Goal: Task Accomplishment & Management: Complete application form

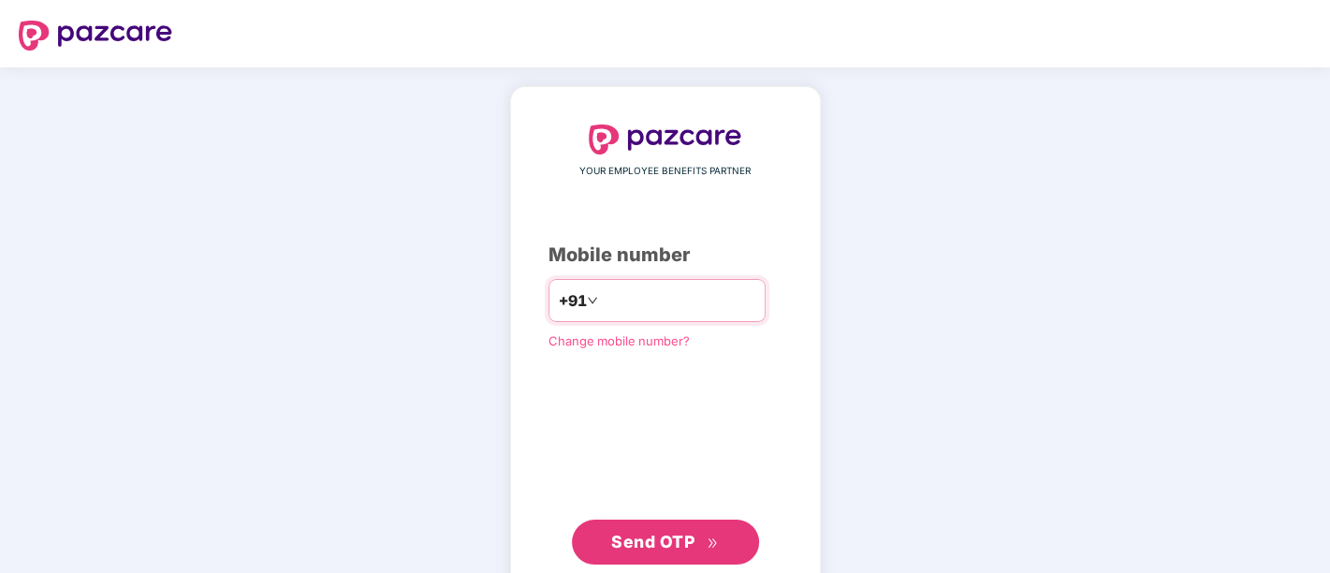
type input "**********"
click at [720, 526] on button "Send OTP" at bounding box center [665, 541] width 187 height 45
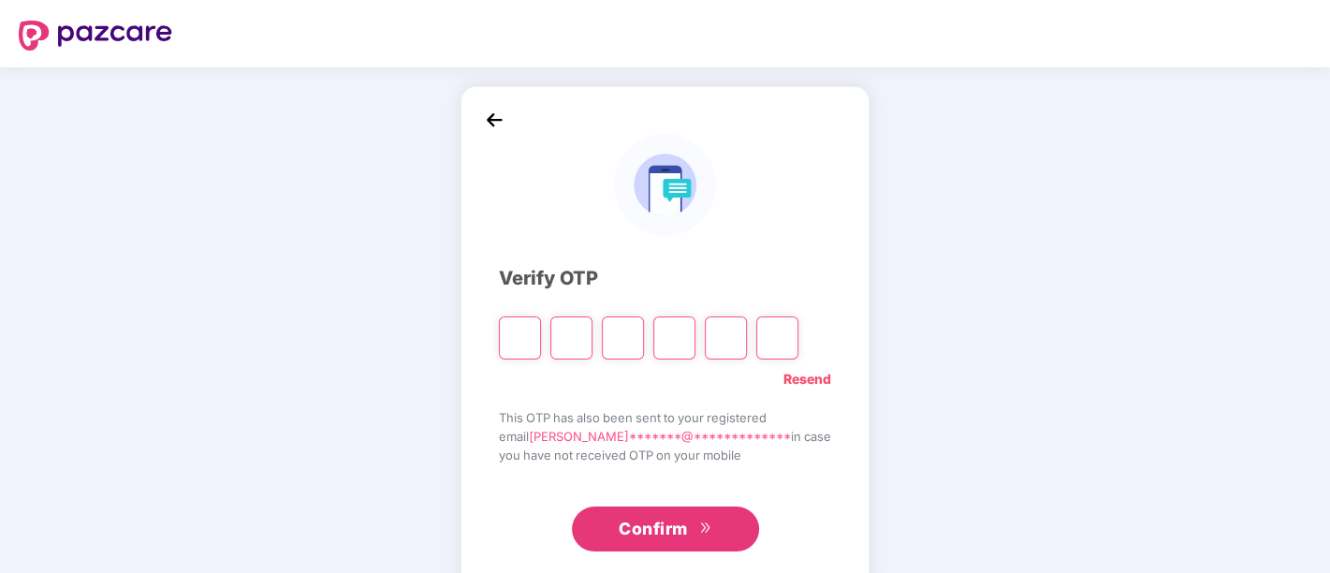
paste input "*"
type input "*"
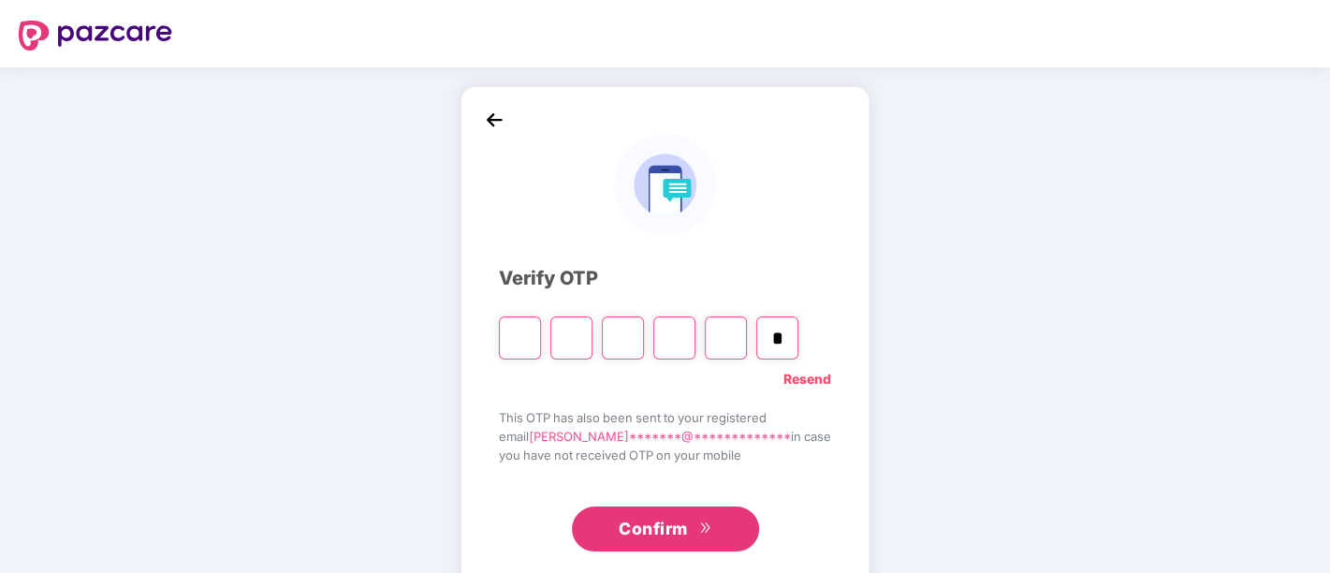
type input "*"
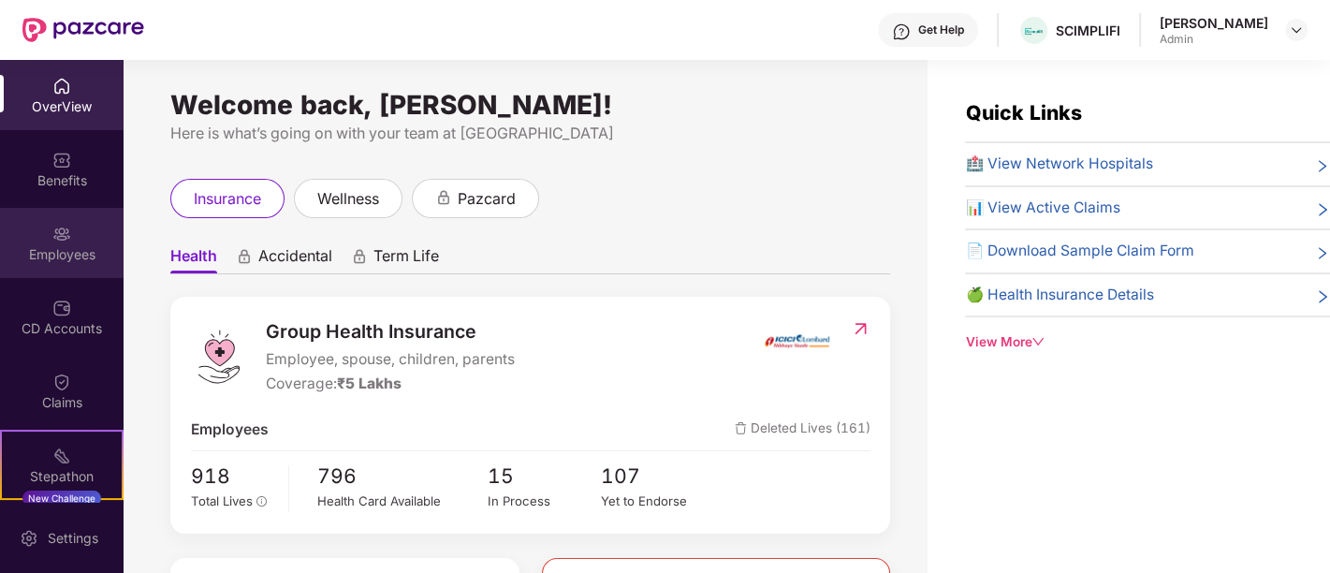
click at [36, 252] on div "Employees" at bounding box center [62, 254] width 124 height 19
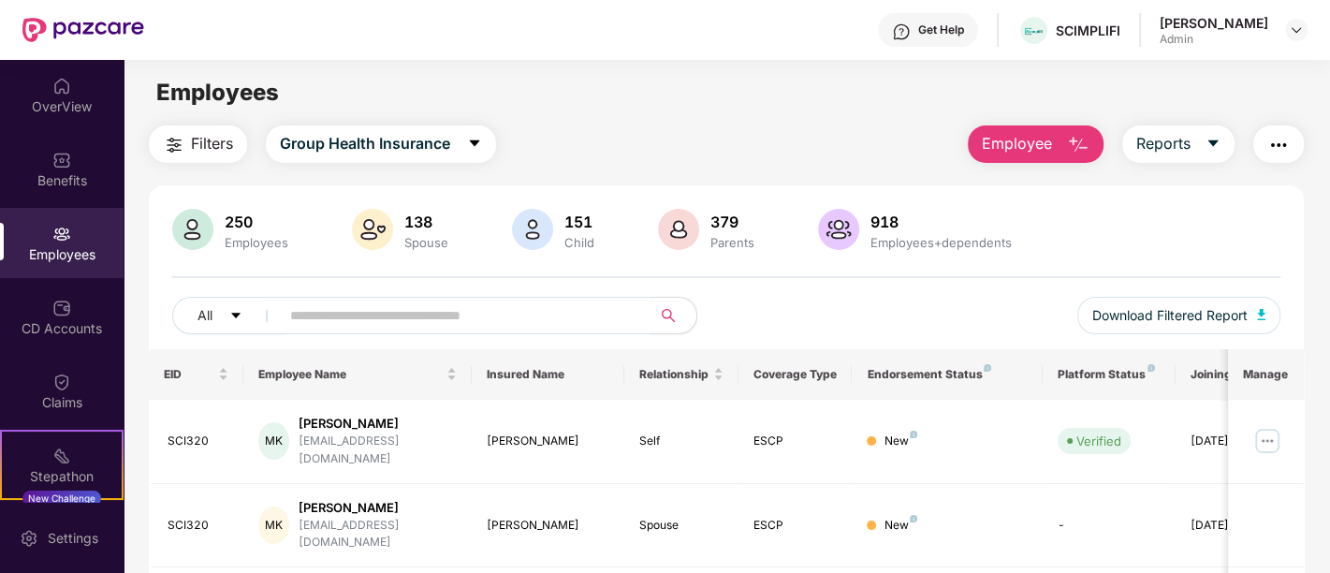
click at [1021, 147] on span "Employee" at bounding box center [1017, 143] width 70 height 23
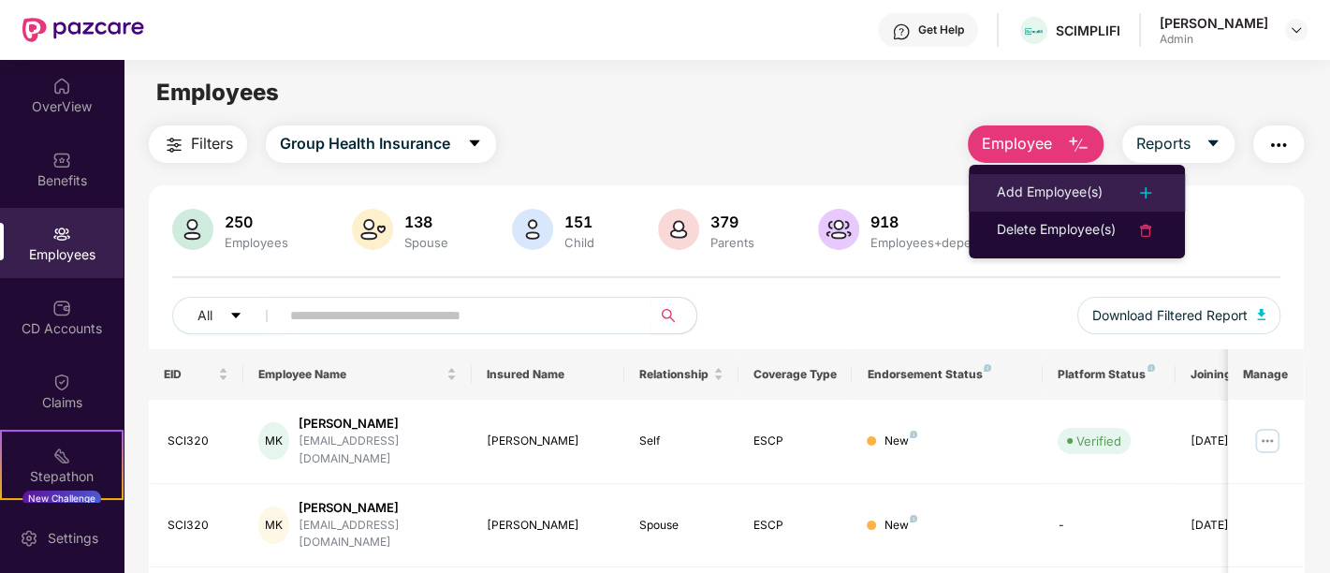
click at [1037, 198] on div "Add Employee(s)" at bounding box center [1050, 193] width 106 height 22
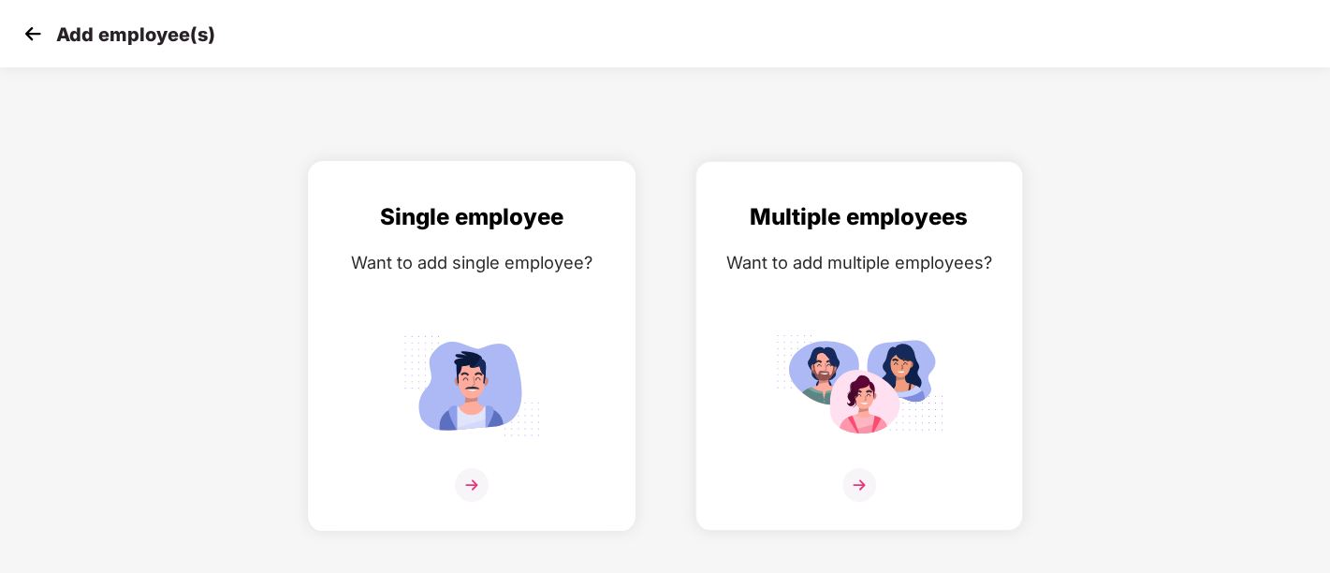
click at [492, 496] on div at bounding box center [472, 496] width 288 height 57
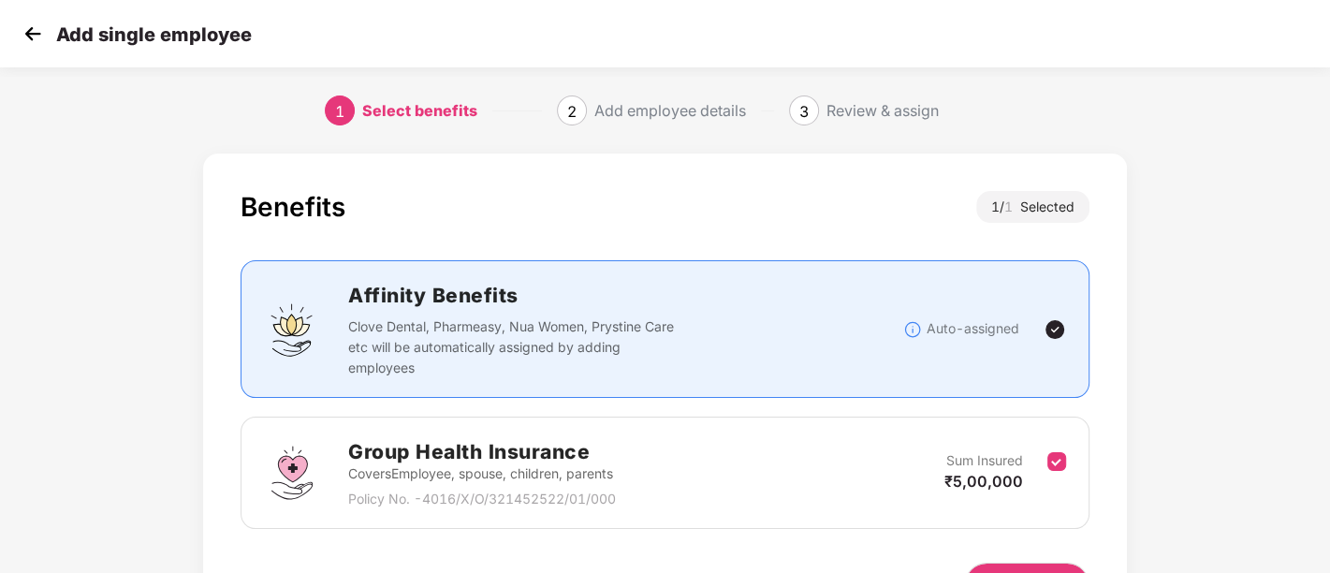
scroll to position [117, 0]
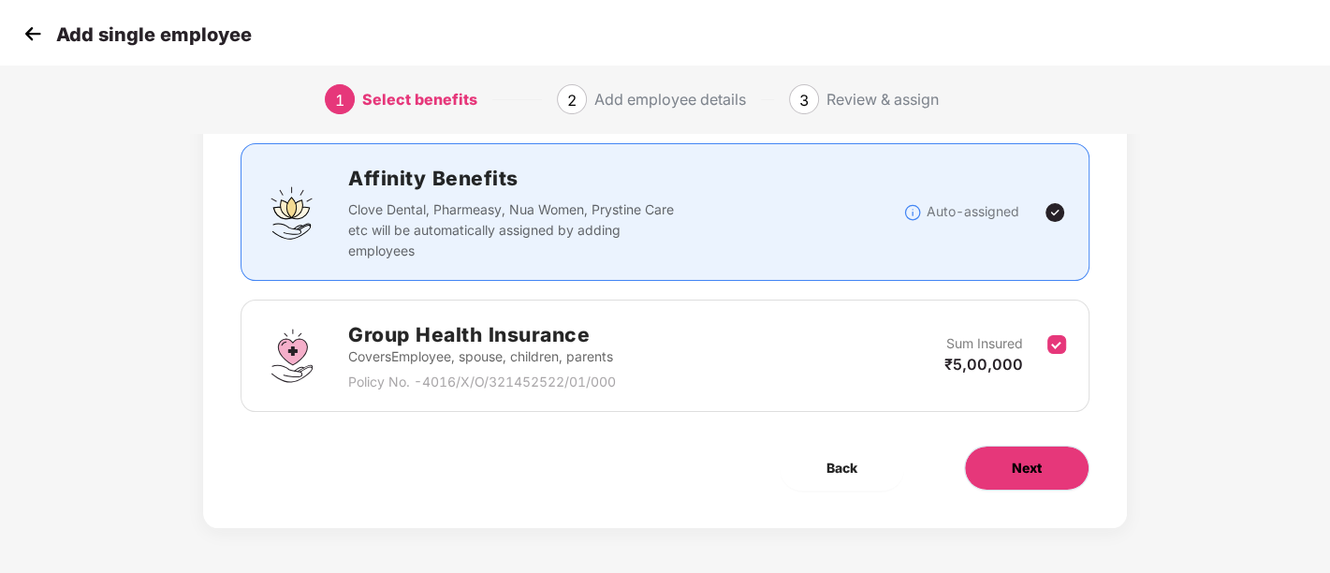
click at [1045, 483] on button "Next" at bounding box center [1026, 467] width 125 height 45
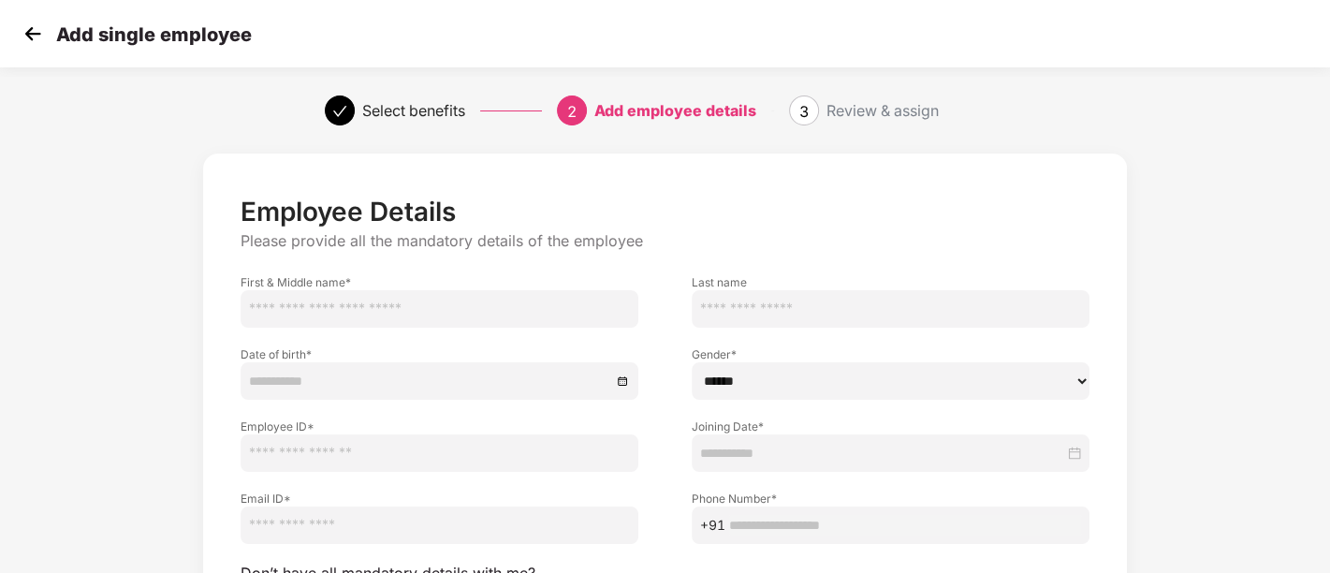
scroll to position [176, 0]
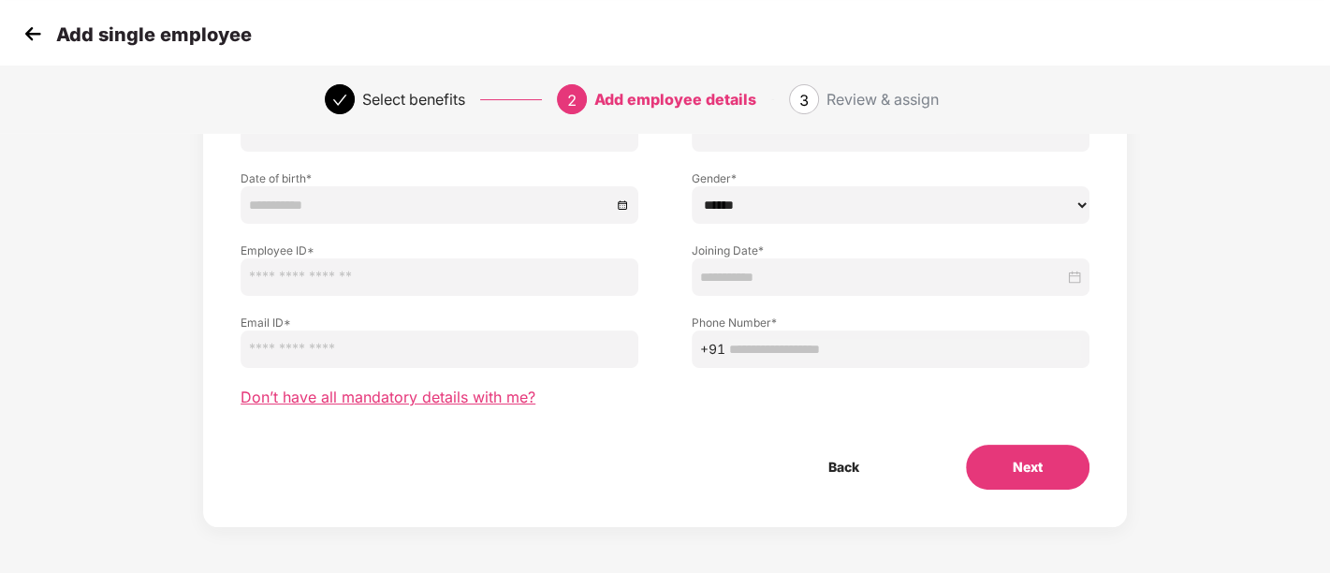
click at [391, 397] on span "Don’t have all mandatory details with me?" at bounding box center [388, 397] width 295 height 20
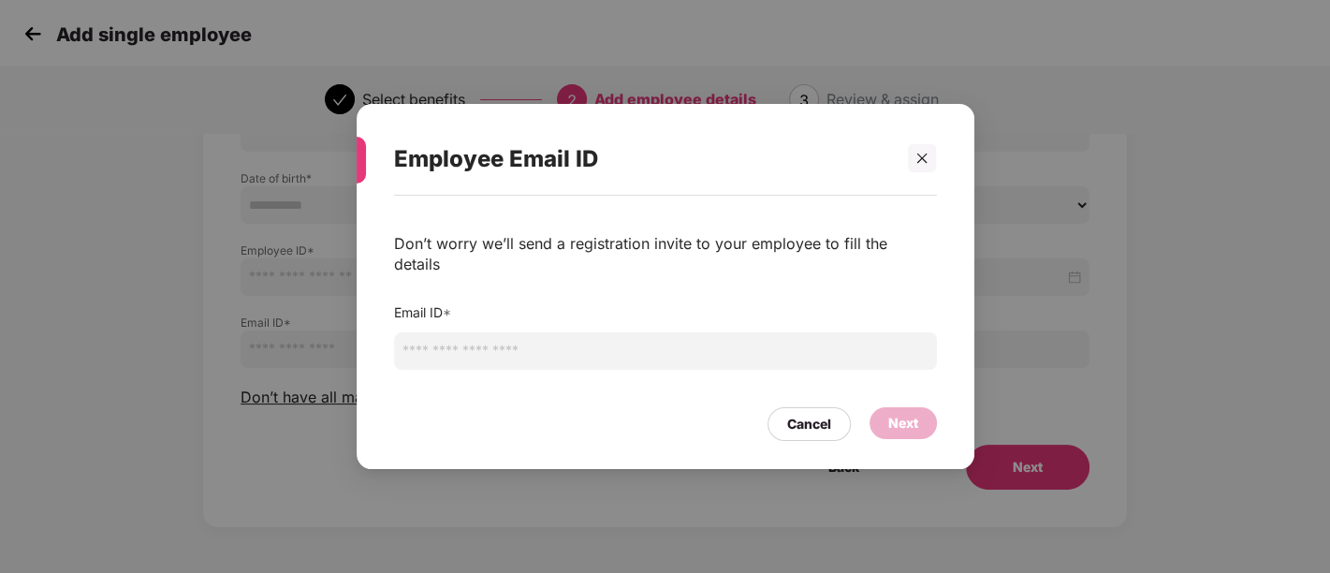
click at [484, 332] on input "email" at bounding box center [665, 350] width 543 height 37
paste input "**********"
type input "**********"
click at [935, 407] on div "Next" at bounding box center [902, 424] width 67 height 34
click at [912, 407] on div "Next" at bounding box center [902, 423] width 67 height 32
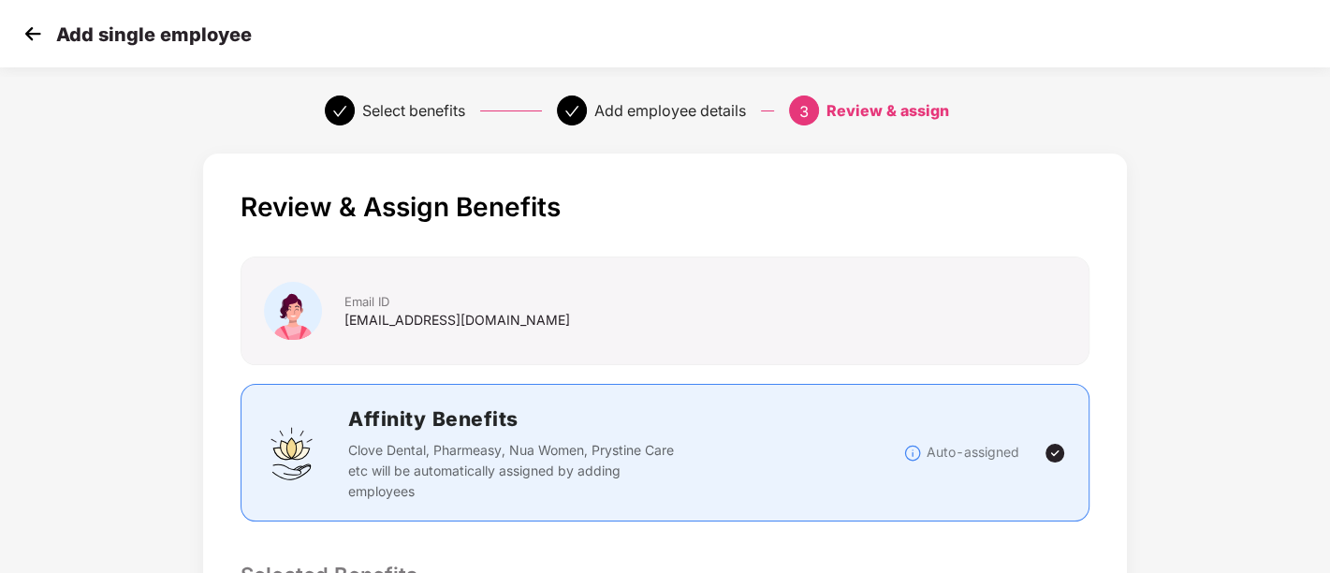
scroll to position [490, 0]
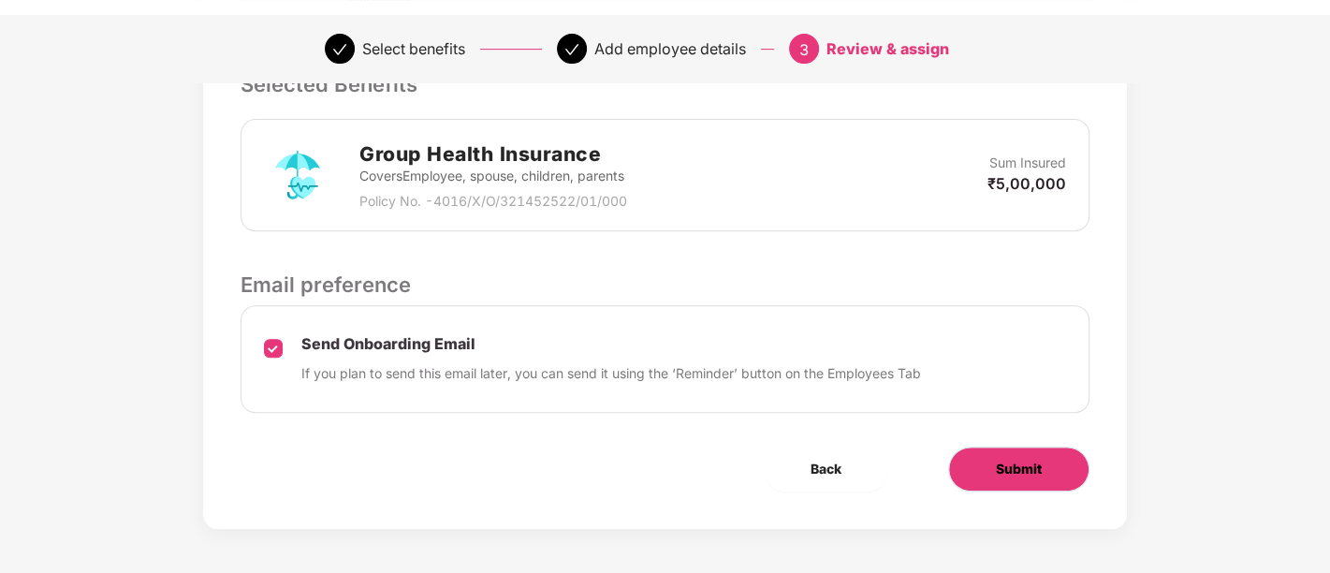
click at [1036, 453] on button "Submit" at bounding box center [1018, 468] width 141 height 45
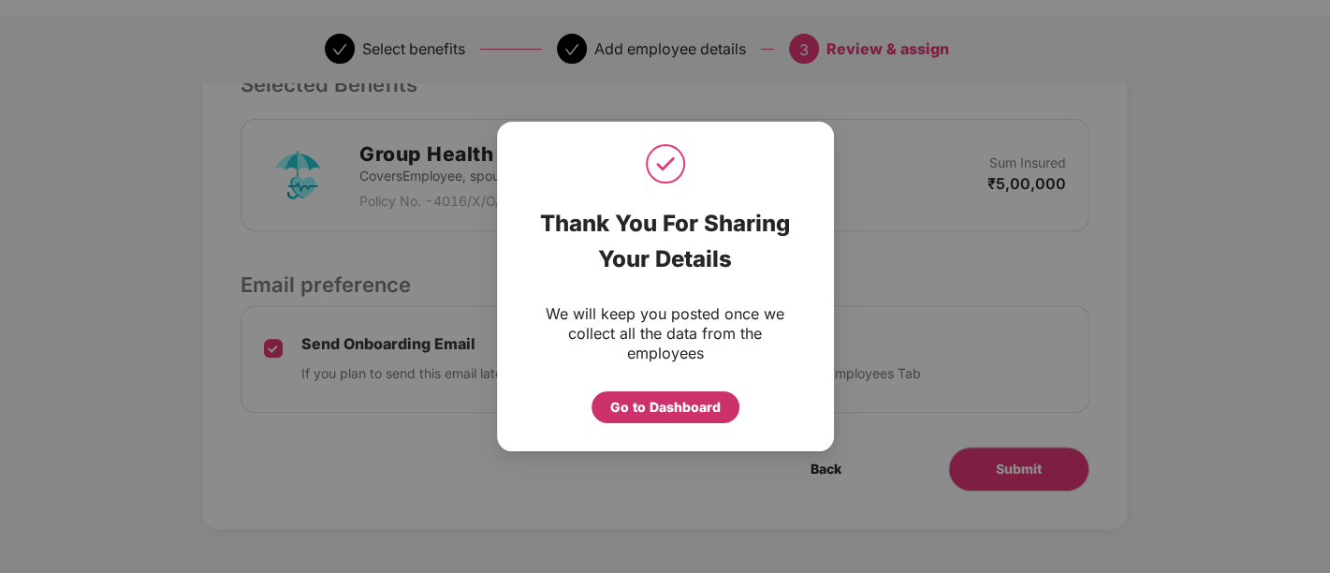
click at [687, 415] on div "Go to Dashboard" at bounding box center [665, 407] width 110 height 21
